Goal: Check status: Check status

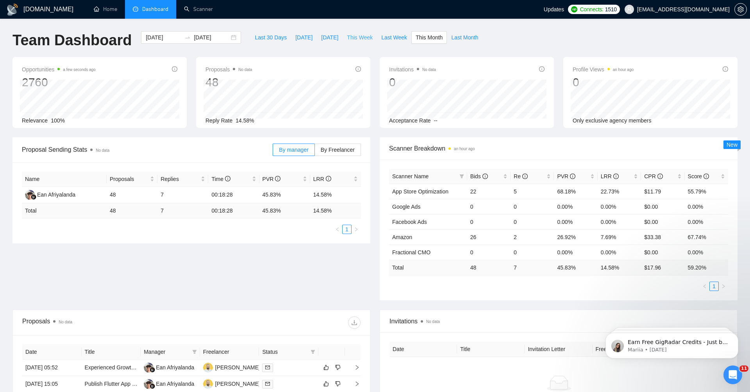
click at [356, 40] on span "This Week" at bounding box center [360, 37] width 26 height 9
type input "[DATE]"
type input "2025-08-17"
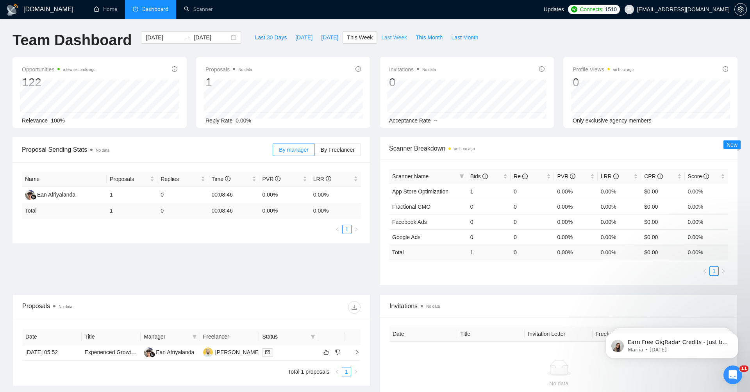
click at [390, 37] on span "Last Week" at bounding box center [394, 37] width 26 height 9
type input "2025-08-04"
type input "2025-08-10"
